Goal: Book appointment/travel/reservation

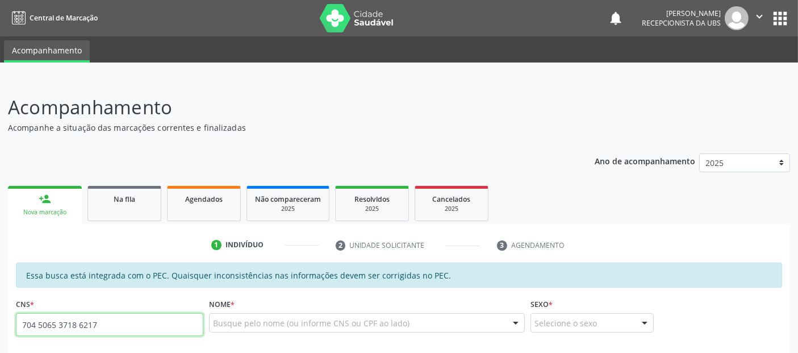
type input "704 5065 3718 6217"
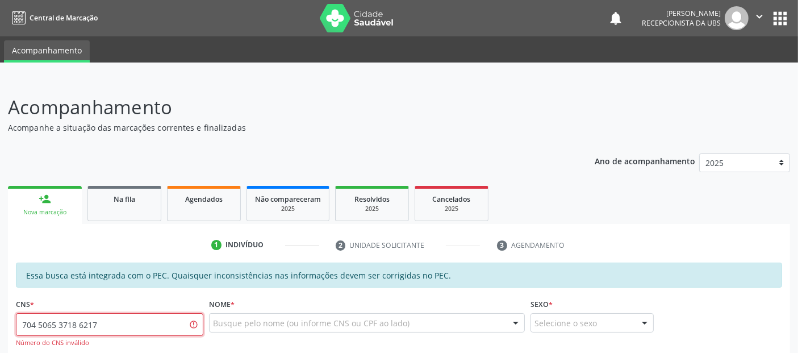
click at [191, 322] on input "704 5065 3718 6217" at bounding box center [109, 324] width 187 height 23
click at [176, 324] on input "704 5065 3718 6217" at bounding box center [109, 324] width 187 height 23
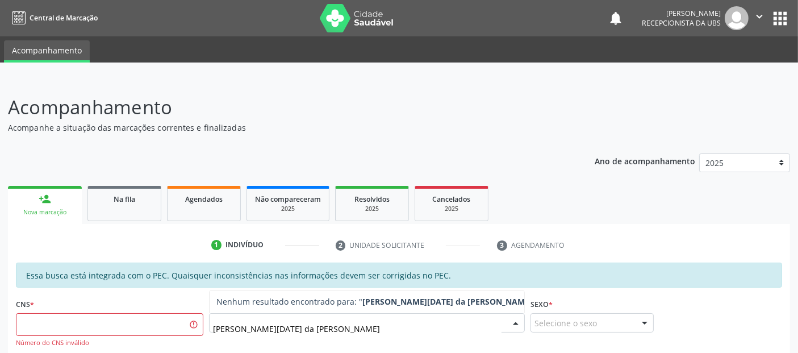
type input "[PERSON_NAME][DATE] da conceicao carnauba"
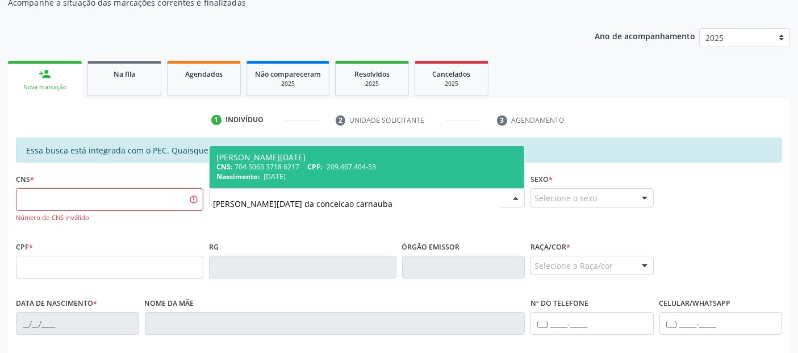
scroll to position [155, 0]
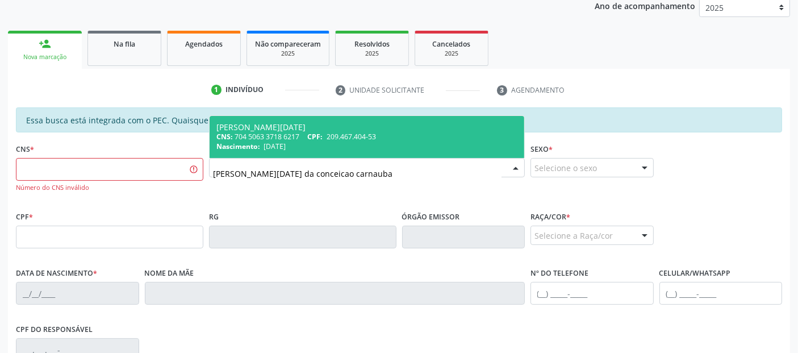
click at [372, 127] on div "[PERSON_NAME][DATE]" at bounding box center [366, 127] width 301 height 9
type input "704 5063 3718 6217"
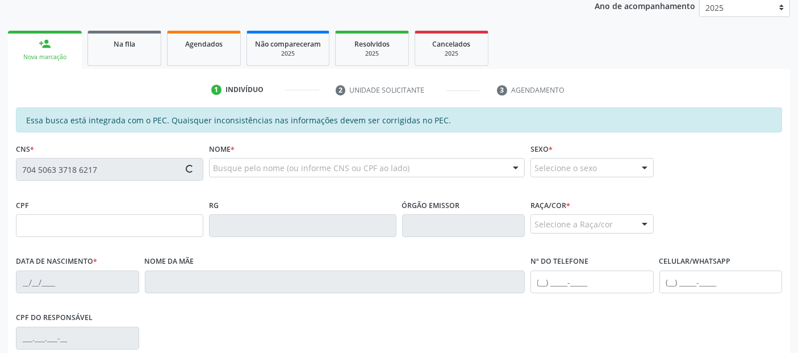
type input "209.467.404-53"
type input "[DATE]"
type input "Flora Maria da Conceicao"
type input "[PHONE_NUMBER]"
type input "70"
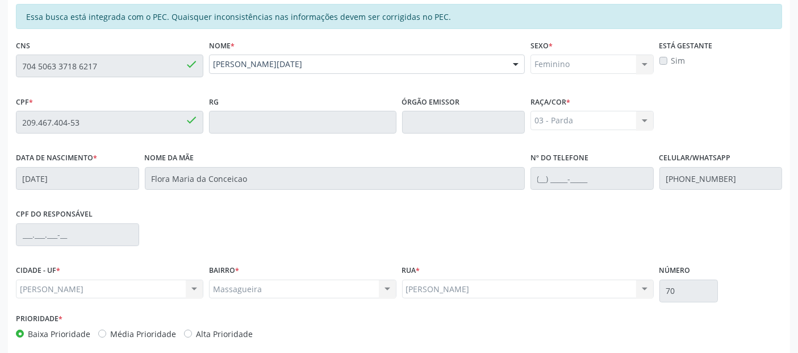
scroll to position [310, 0]
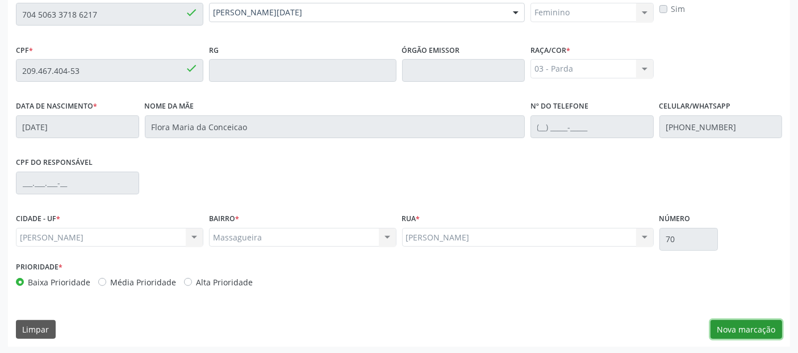
click at [750, 320] on button "Nova marcação" at bounding box center [747, 329] width 72 height 19
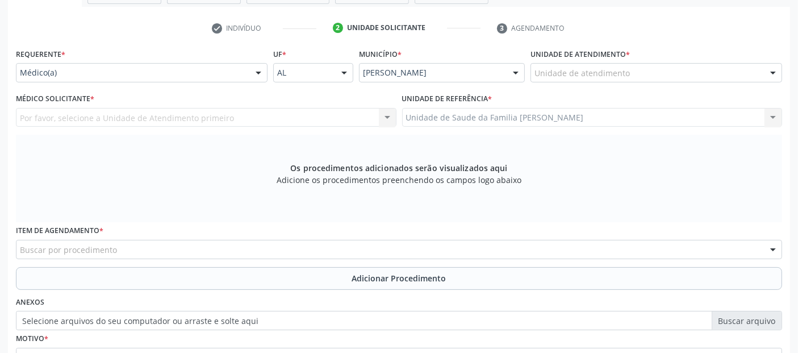
scroll to position [198, 0]
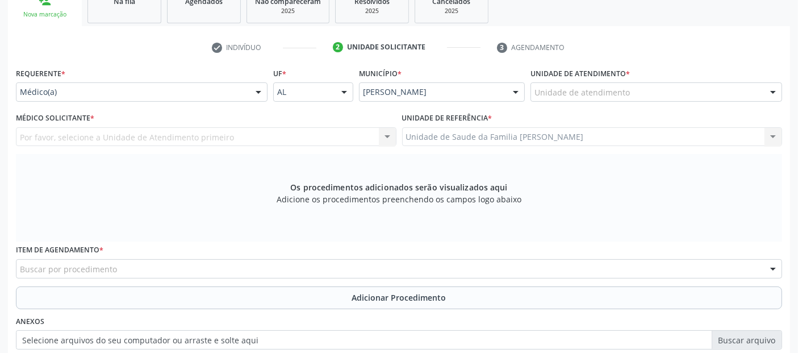
click at [636, 91] on div "Unidade de atendimento" at bounding box center [656, 91] width 252 height 19
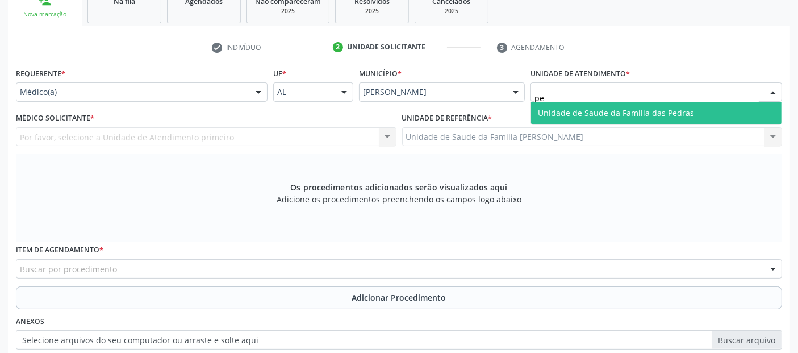
type input "p"
type input "mass"
click at [622, 103] on span "Unidade de Saude da Familia [PERSON_NAME]" at bounding box center [656, 113] width 250 height 23
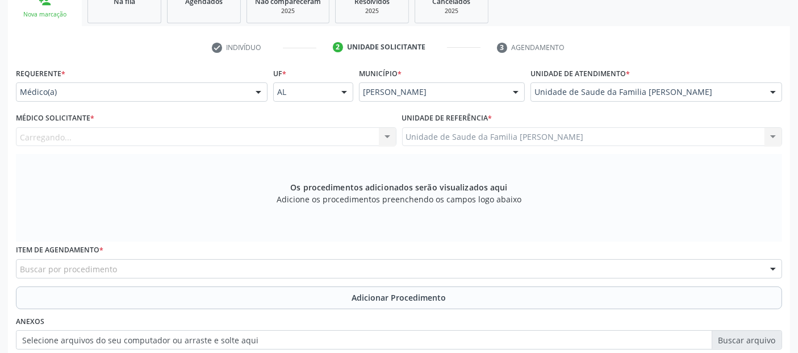
click at [245, 133] on div "Carregando... Nenhum resultado encontrado para: " " Não há nenhuma opção para s…" at bounding box center [206, 136] width 381 height 19
click at [245, 133] on div "Médico solicitante" at bounding box center [206, 136] width 381 height 19
type input "d"
click at [705, 103] on div "Unidade de atendimento * Unidade de Saude da Familia Massagueira Aeronave Baron…" at bounding box center [656, 87] width 257 height 44
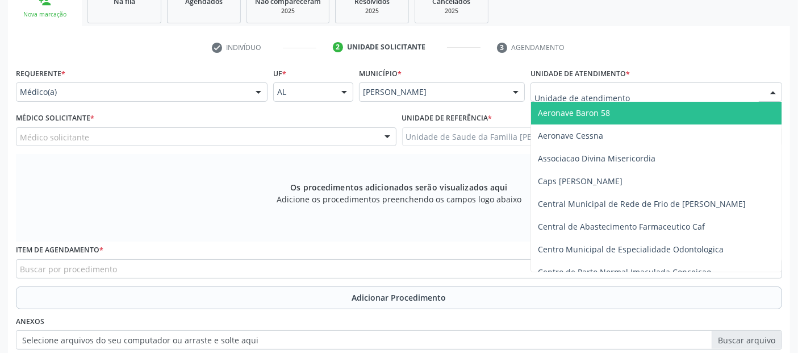
click at [710, 93] on input "text" at bounding box center [646, 97] width 224 height 23
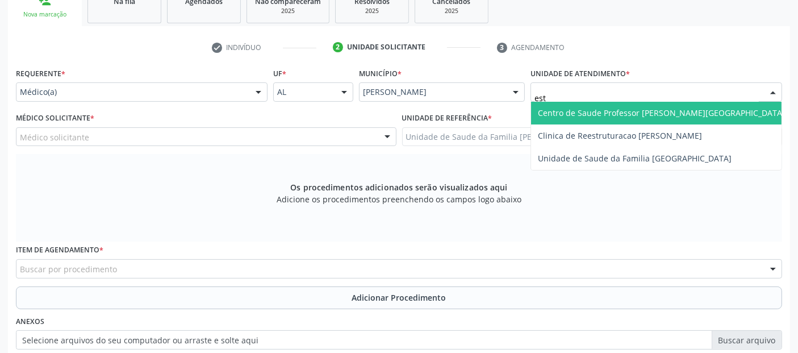
type input "esta"
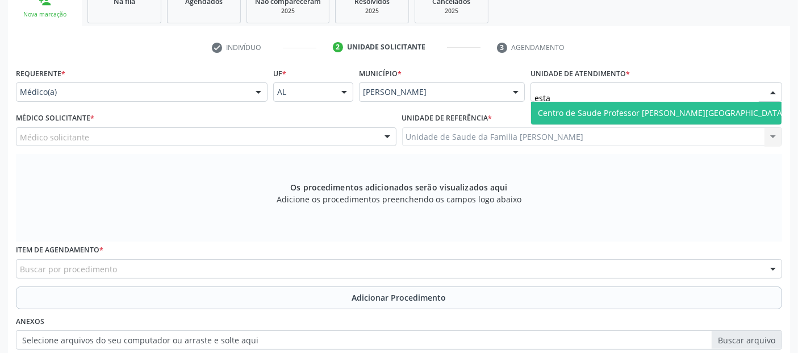
click at [672, 118] on span "Centro de Saude Professor [PERSON_NAME][GEOGRAPHIC_DATA]" at bounding box center [661, 113] width 261 height 23
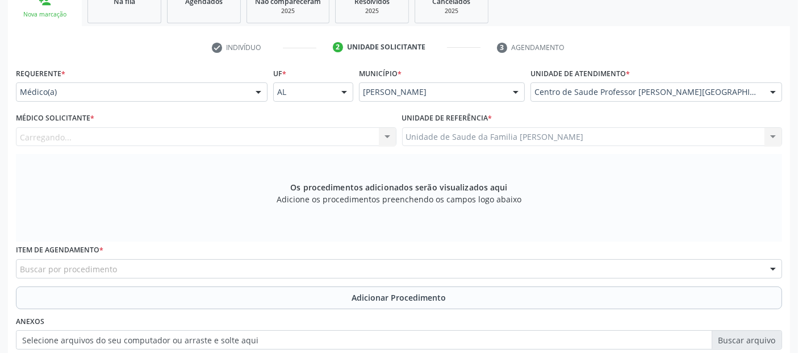
click at [227, 131] on div "Carregando..." at bounding box center [206, 136] width 381 height 19
type input "d"
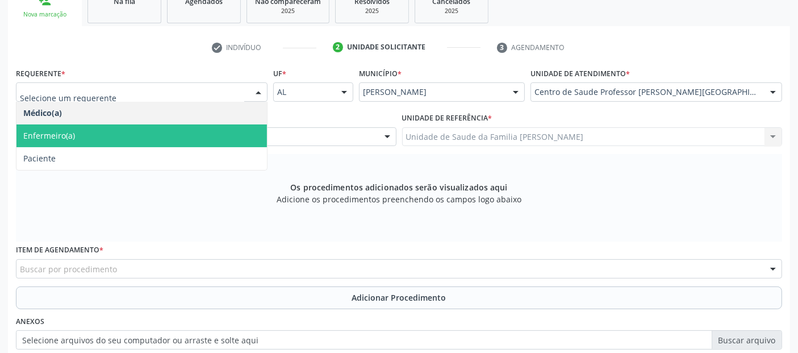
click at [137, 153] on span "Paciente" at bounding box center [141, 158] width 250 height 23
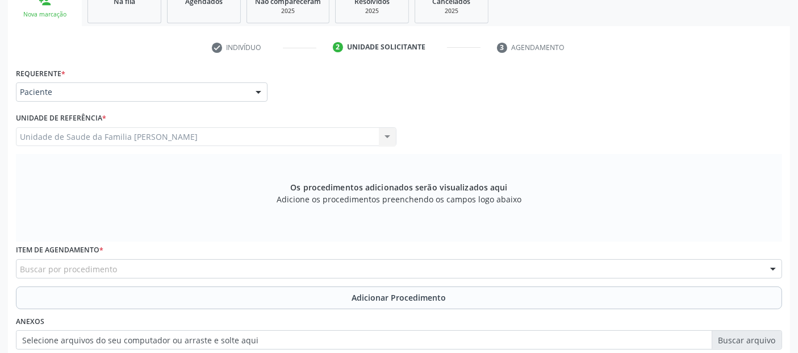
click at [123, 267] on div "Buscar por procedimento" at bounding box center [399, 268] width 766 height 19
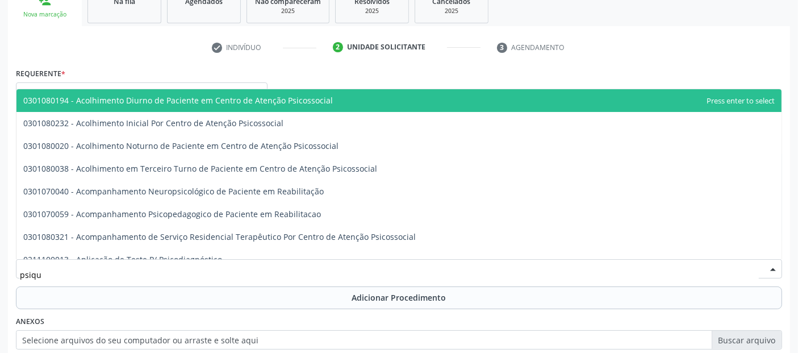
type input "psiqui"
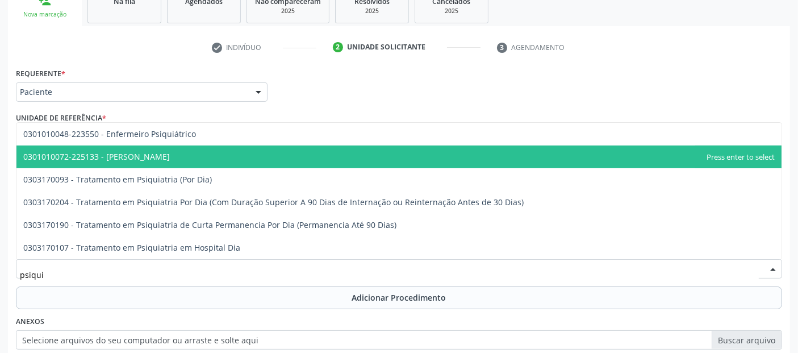
click at [125, 156] on span "0301010072-225133 - [PERSON_NAME]" at bounding box center [96, 156] width 147 height 11
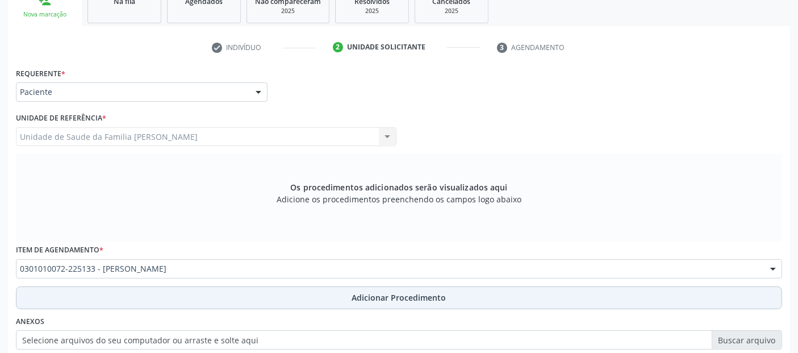
click at [344, 301] on button "Adicionar Procedimento" at bounding box center [399, 297] width 766 height 23
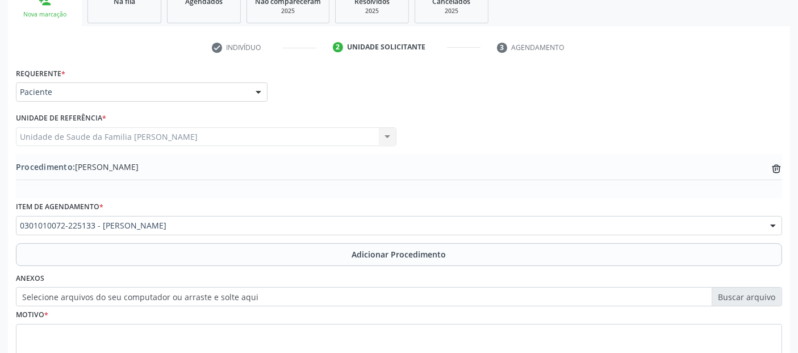
scroll to position [285, 0]
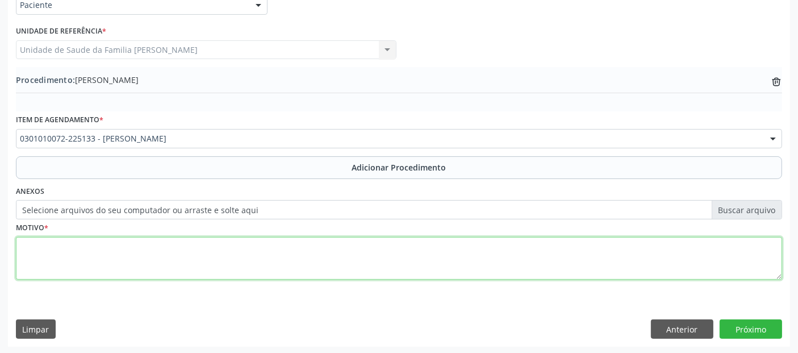
click at [563, 264] on textarea at bounding box center [399, 258] width 766 height 43
type textarea "c"
type textarea "CONTROLE DE MEDICAÇÃO E ORIENTAÇÃO."
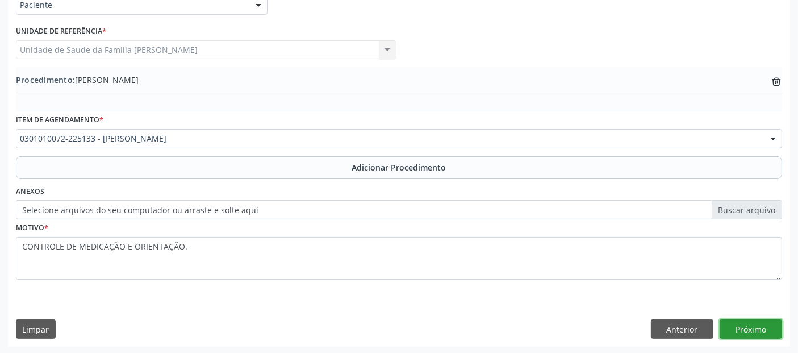
click at [760, 320] on button "Próximo" at bounding box center [751, 328] width 62 height 19
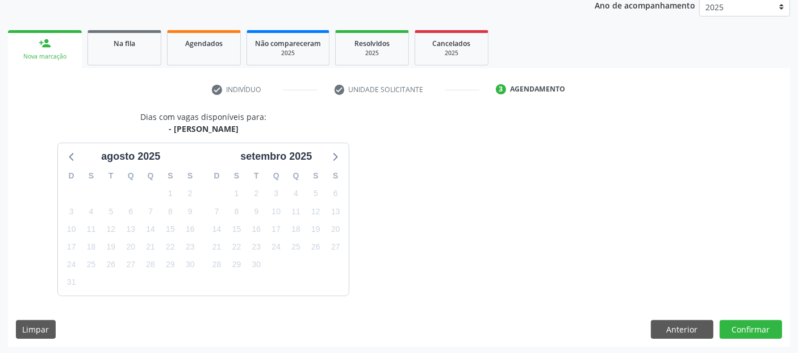
scroll to position [189, 0]
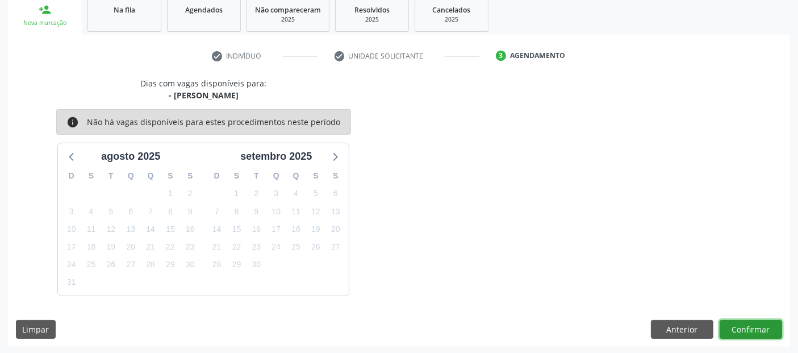
click at [763, 328] on button "Confirmar" at bounding box center [751, 329] width 62 height 19
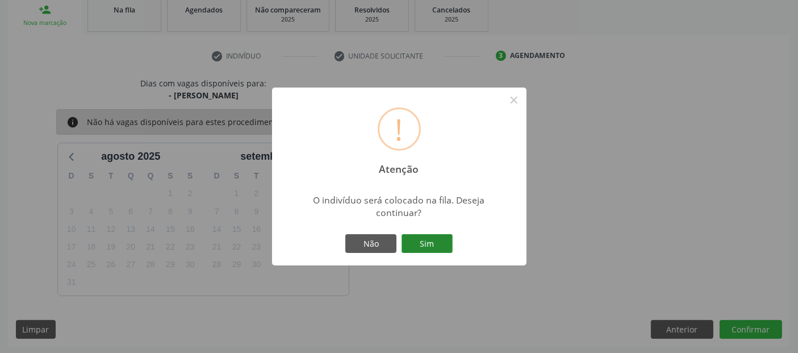
click at [432, 244] on button "Sim" at bounding box center [427, 243] width 51 height 19
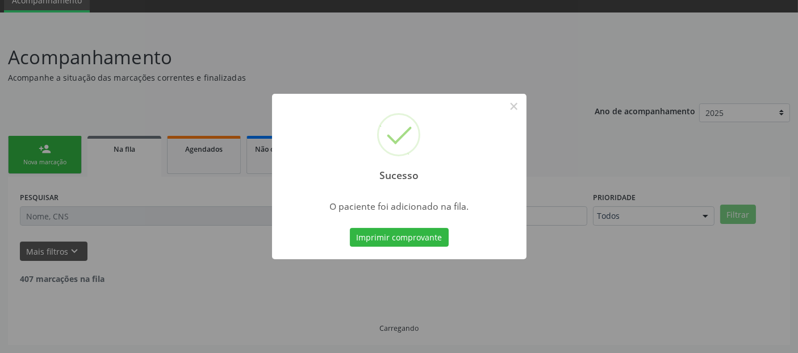
scroll to position [37, 0]
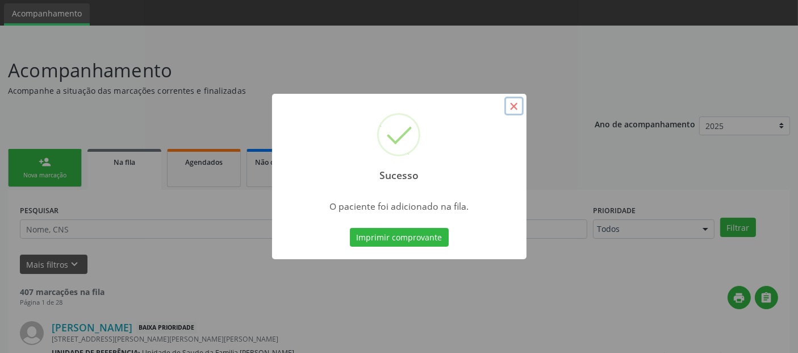
click at [517, 110] on button "×" at bounding box center [513, 106] width 19 height 19
